Goal: Navigation & Orientation: Find specific page/section

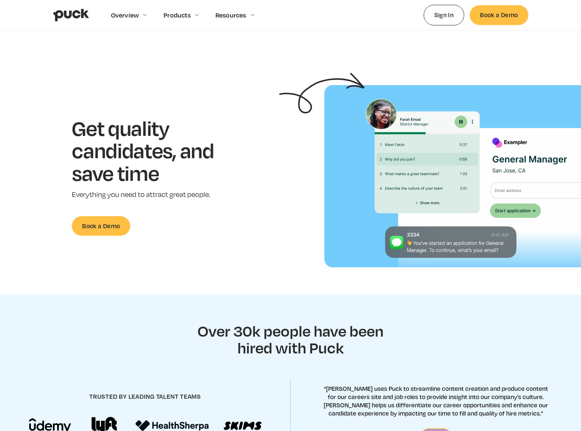
click at [130, 148] on h1 "Get quality candidates, and save time" at bounding box center [153, 151] width 163 height 68
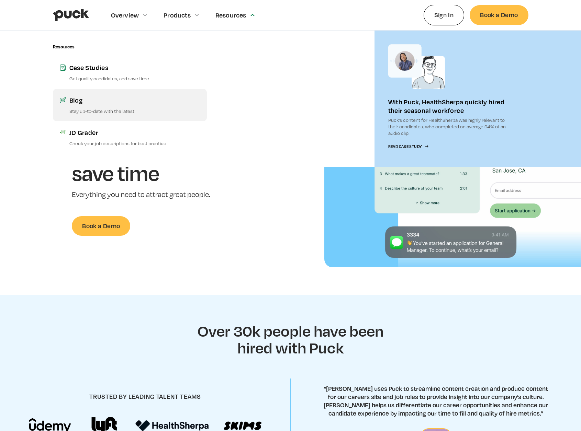
click at [71, 101] on div "Blog" at bounding box center [134, 100] width 130 height 9
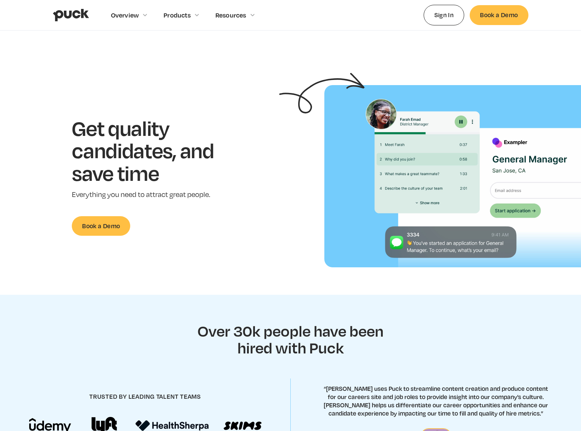
click at [63, 12] on img "home" at bounding box center [71, 15] width 36 height 13
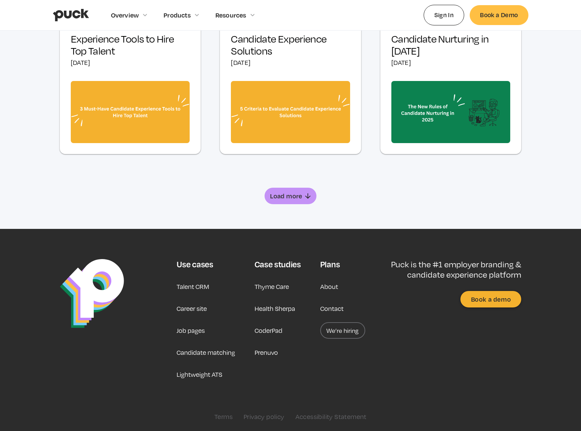
scroll to position [435, 0]
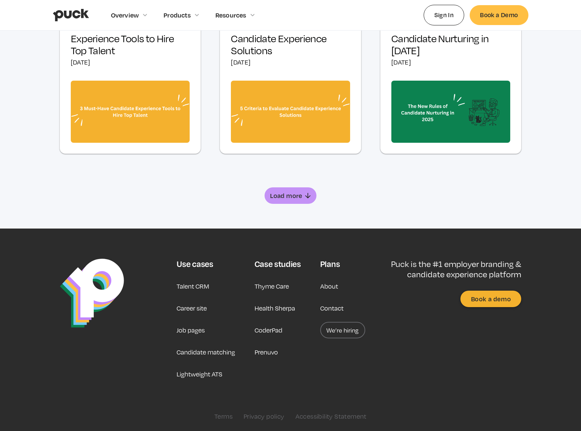
drag, startPoint x: 114, startPoint y: 119, endPoint x: 117, endPoint y: 100, distance: 19.5
